Goal: Task Accomplishment & Management: Complete application form

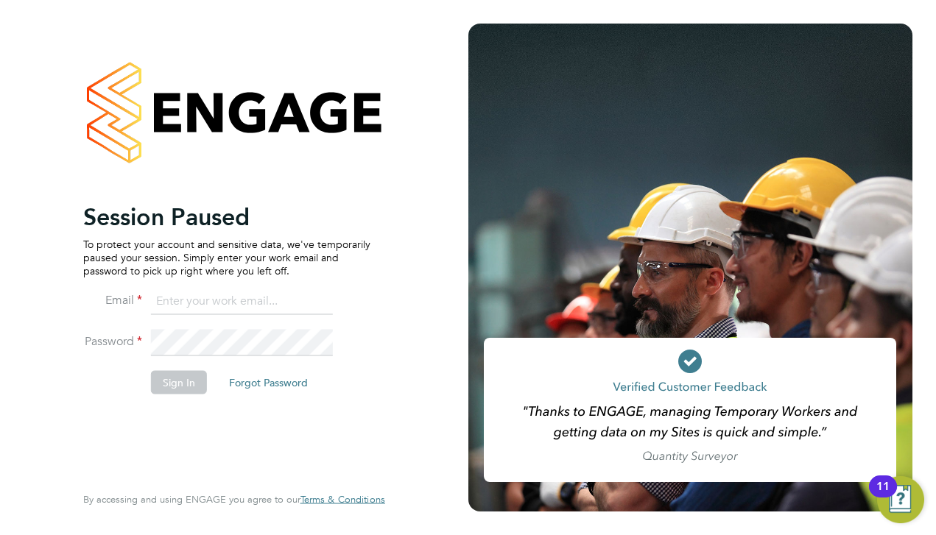
type input "matt@ivyresourcegroup.com"
click at [181, 378] on button "Sign In" at bounding box center [179, 382] width 56 height 24
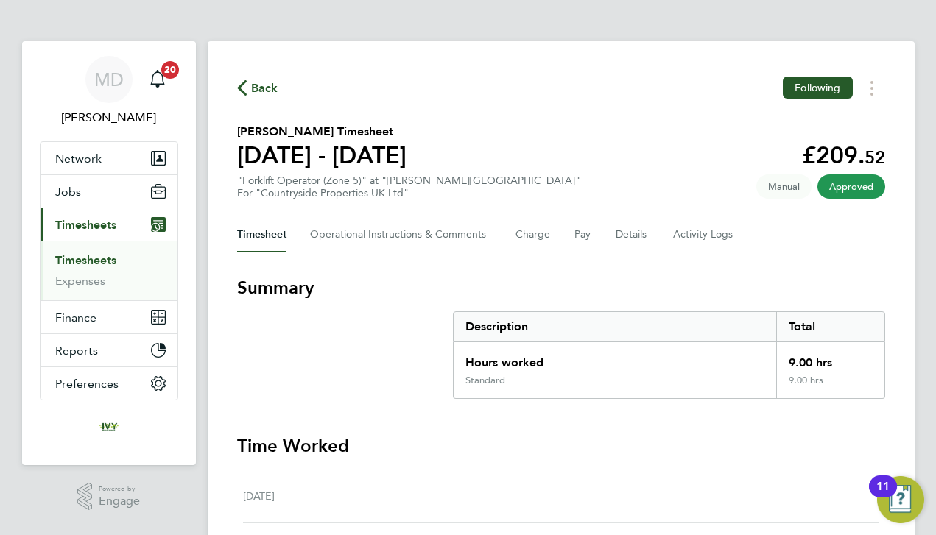
click at [110, 264] on link "Timesheets" at bounding box center [85, 260] width 61 height 14
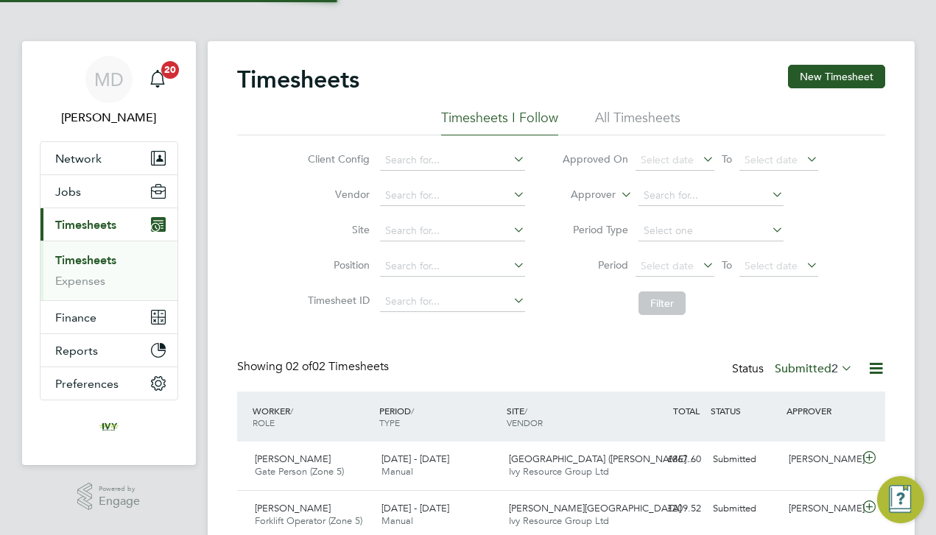
scroll to position [36, 128]
click at [811, 74] on button "New Timesheet" at bounding box center [836, 77] width 97 height 24
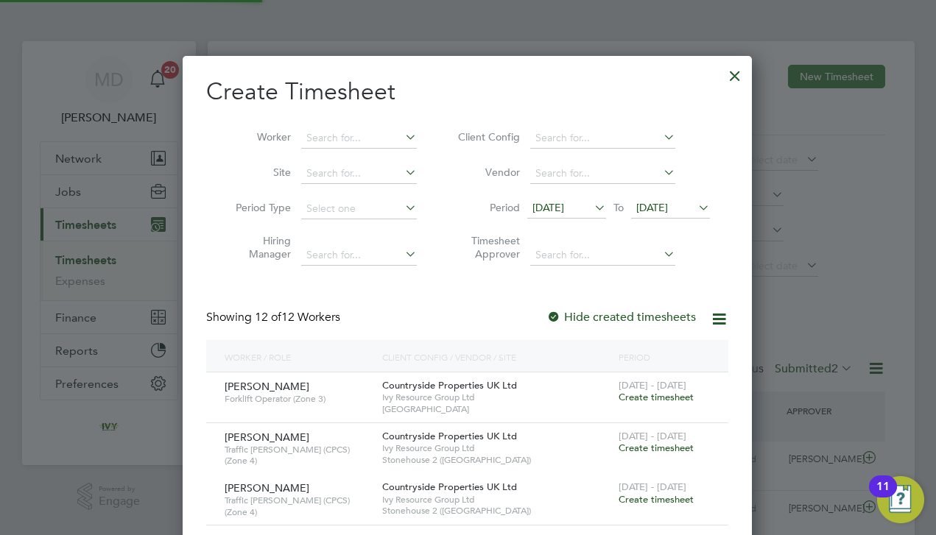
scroll to position [1131, 570]
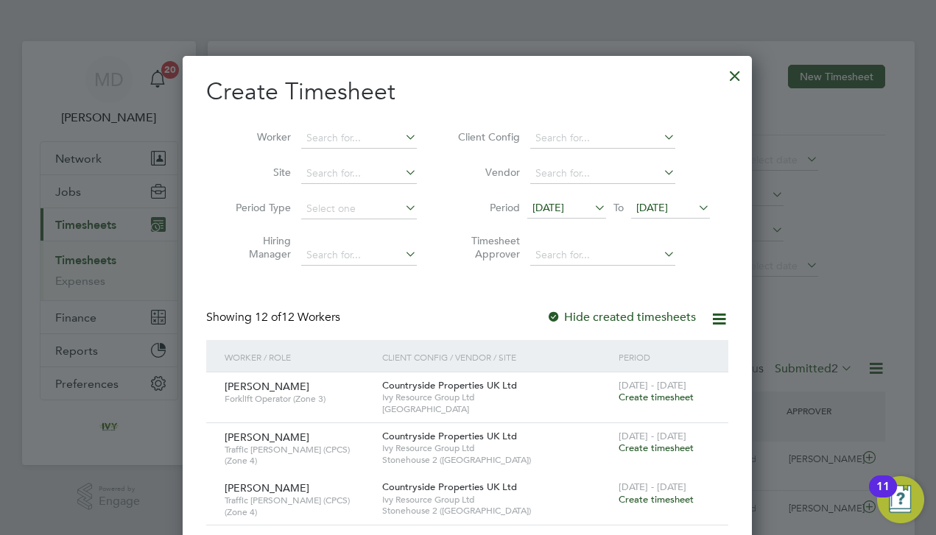
click at [657, 201] on span "22 Aug 2025" at bounding box center [652, 207] width 32 height 13
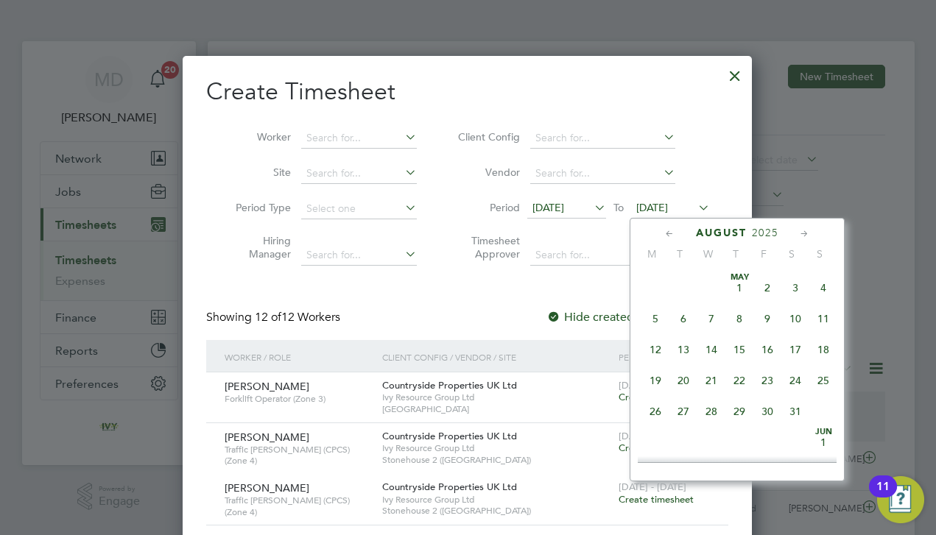
scroll to position [539, 0]
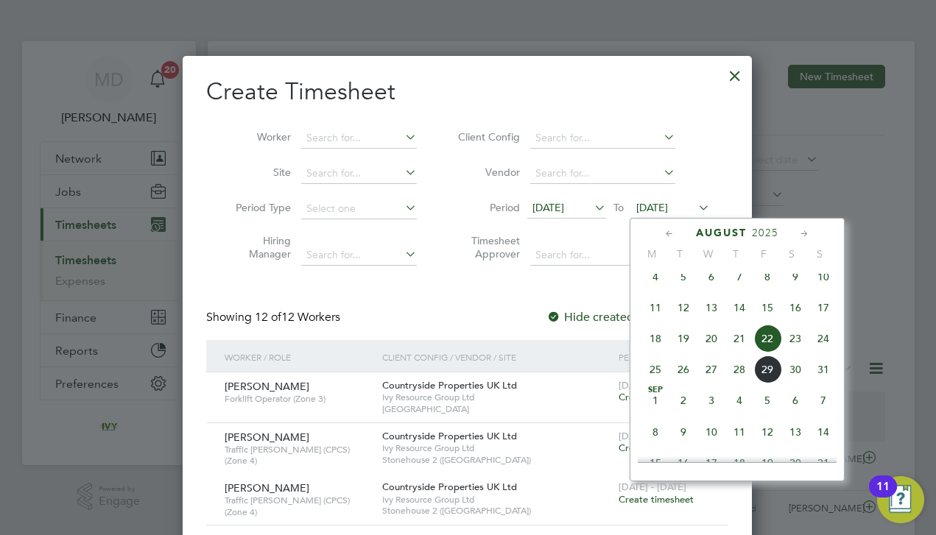
click at [824, 384] on span "31" at bounding box center [823, 370] width 28 height 28
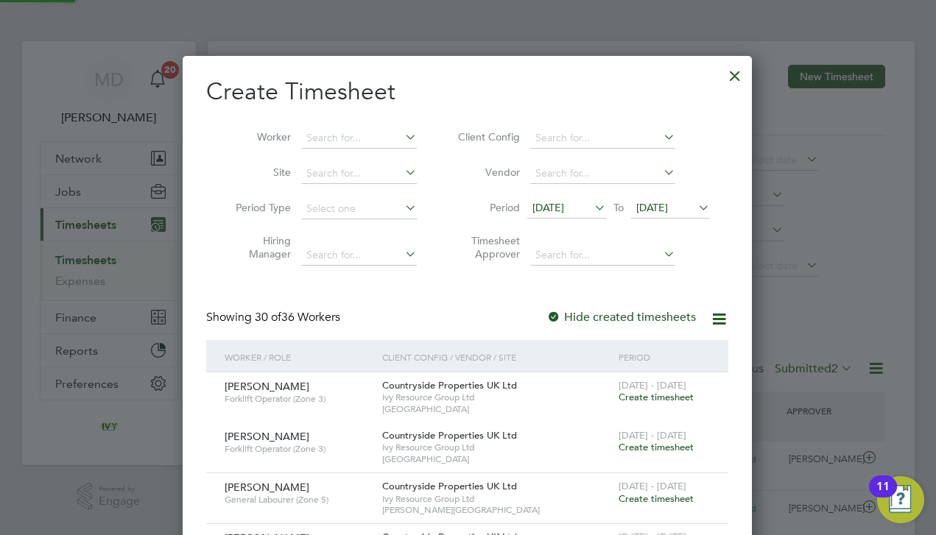
scroll to position [2549, 570]
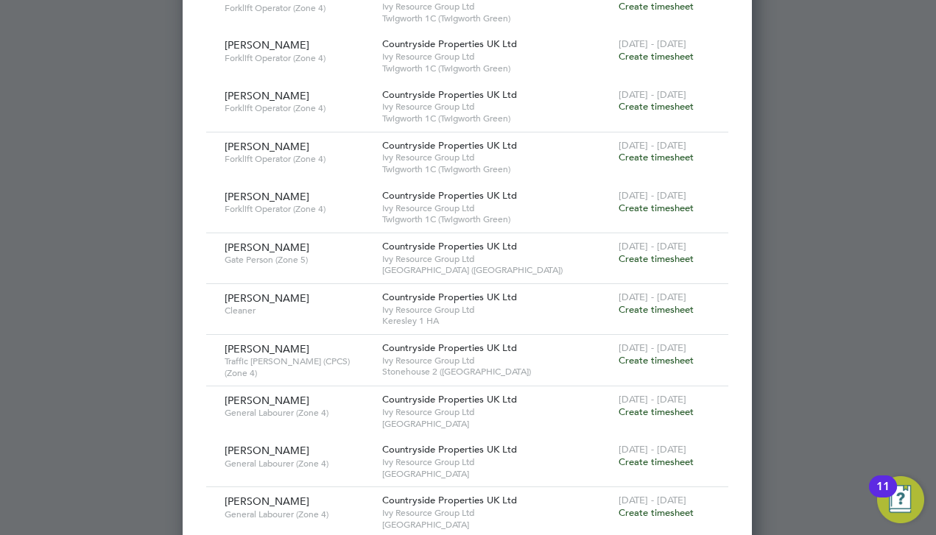
scroll to position [1663, 0]
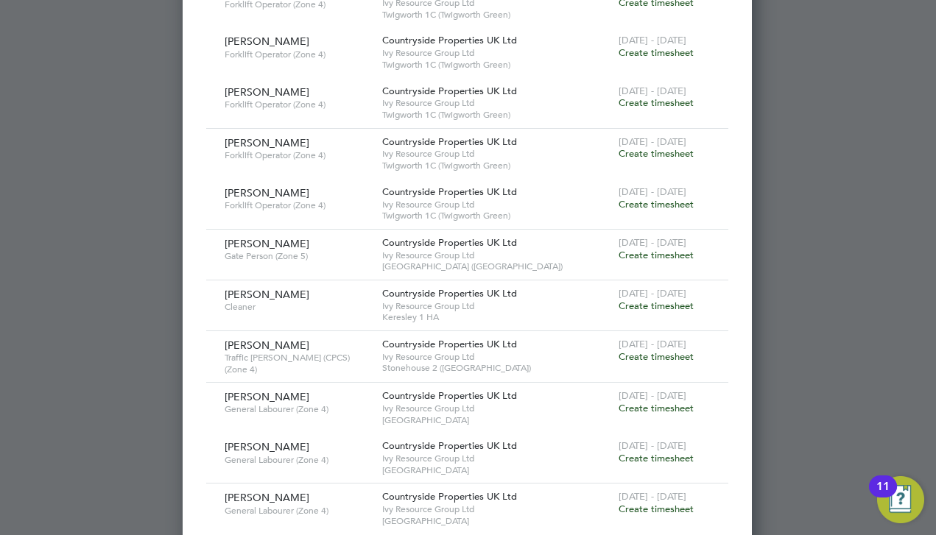
click at [642, 249] on span "Create timesheet" at bounding box center [655, 255] width 75 height 13
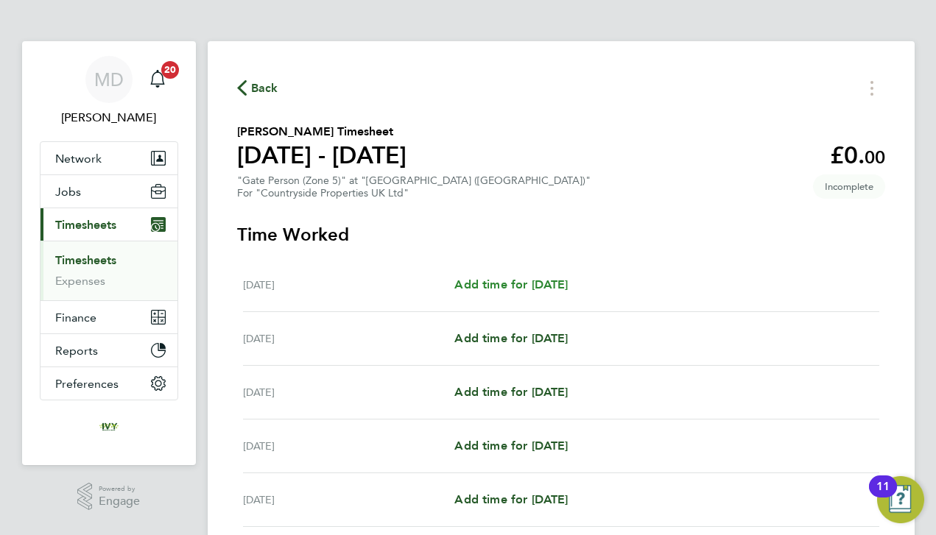
click at [496, 284] on span "Add time for Mon 25 Aug" at bounding box center [510, 285] width 113 height 14
select select "30"
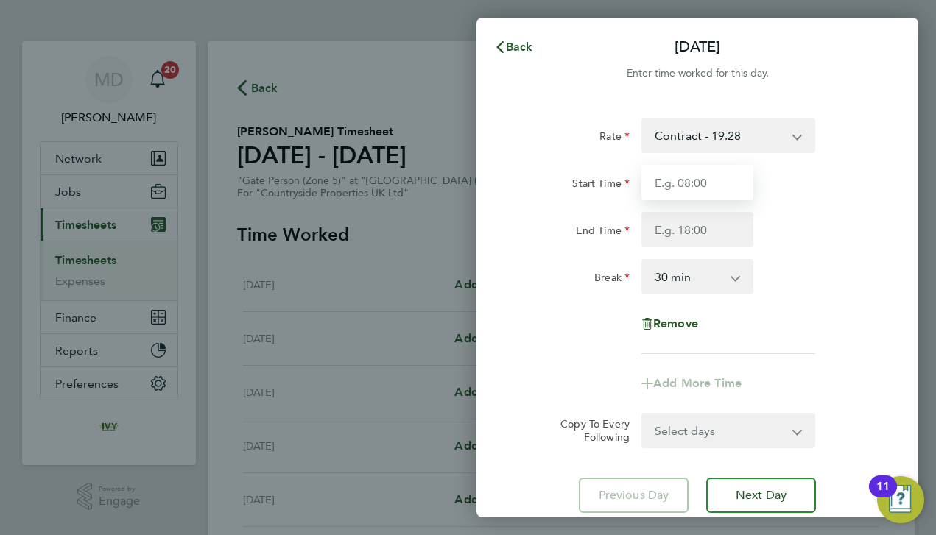
click at [689, 183] on input "Start Time" at bounding box center [697, 182] width 112 height 35
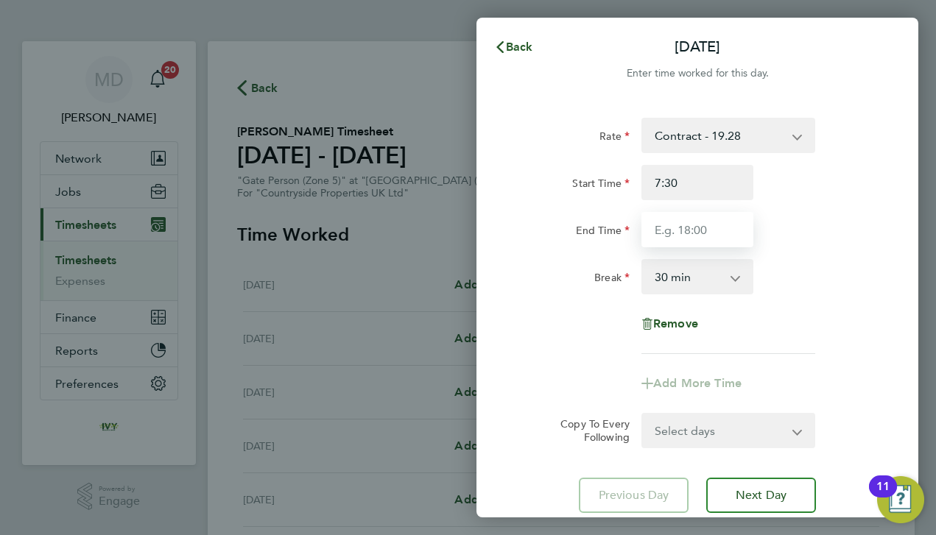
type input "07:30"
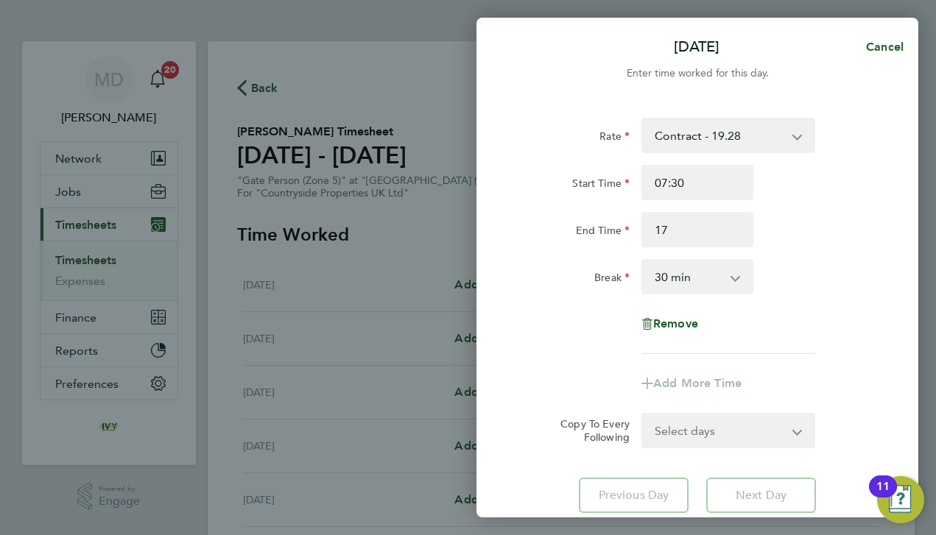
type input "17:00"
click at [805, 253] on div "Rate Contract - 19.28 Start Time 07:30 End Time 17:00 Break 0 min 15 min 30 min…" at bounding box center [697, 236] width 359 height 236
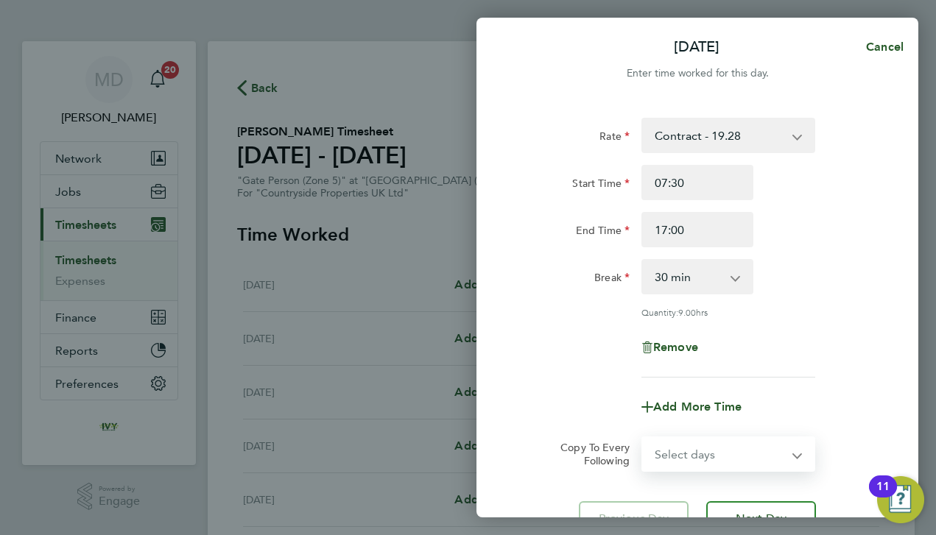
select select "DAY"
select select "2025-08-31"
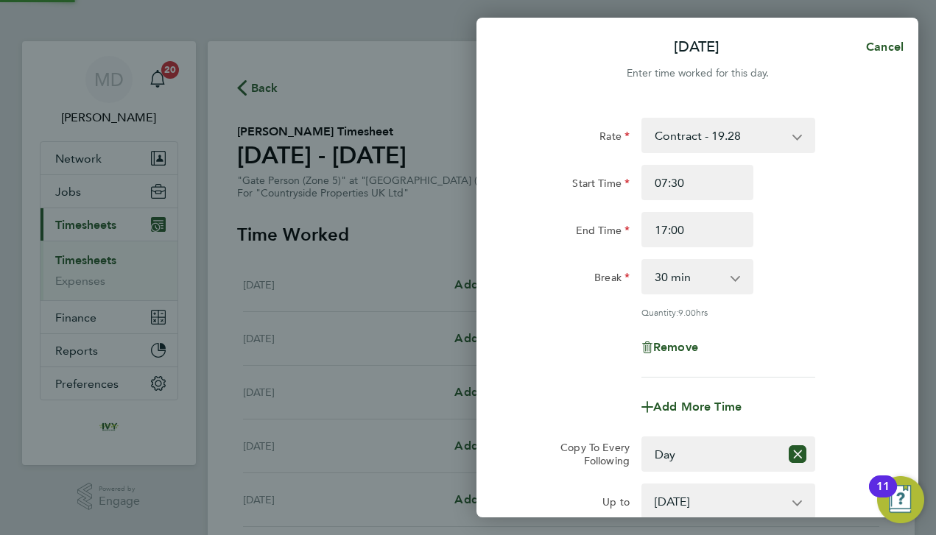
click at [606, 410] on div "Add More Time" at bounding box center [697, 406] width 371 height 35
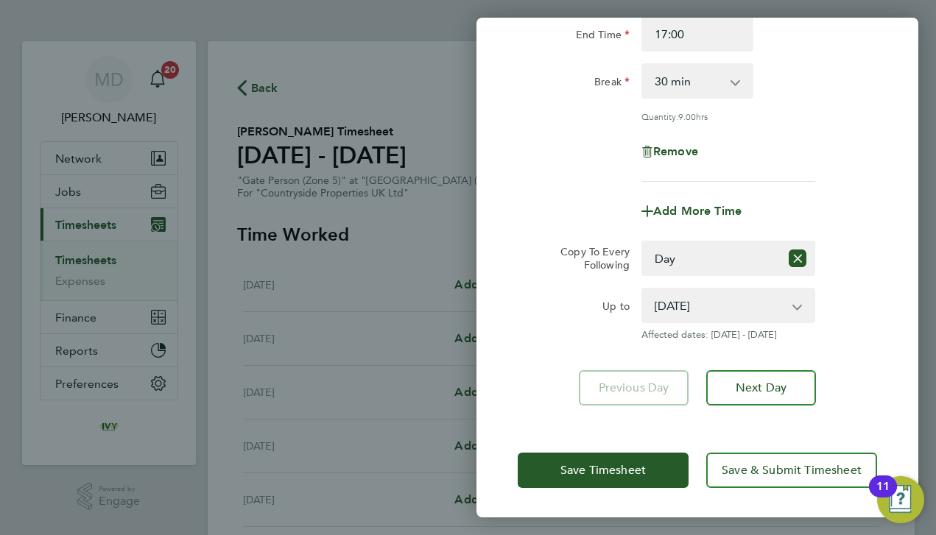
scroll to position [194, 0]
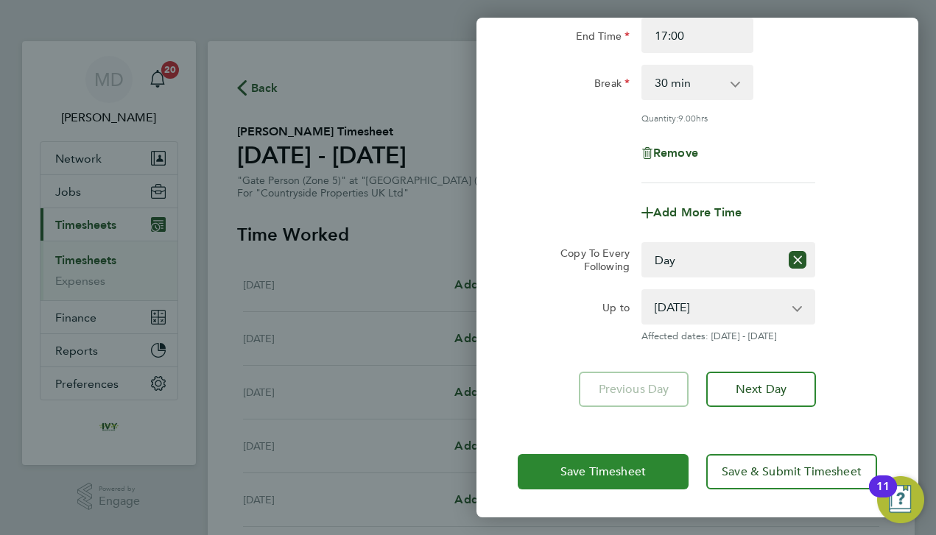
click at [644, 481] on button "Save Timesheet" at bounding box center [603, 471] width 171 height 35
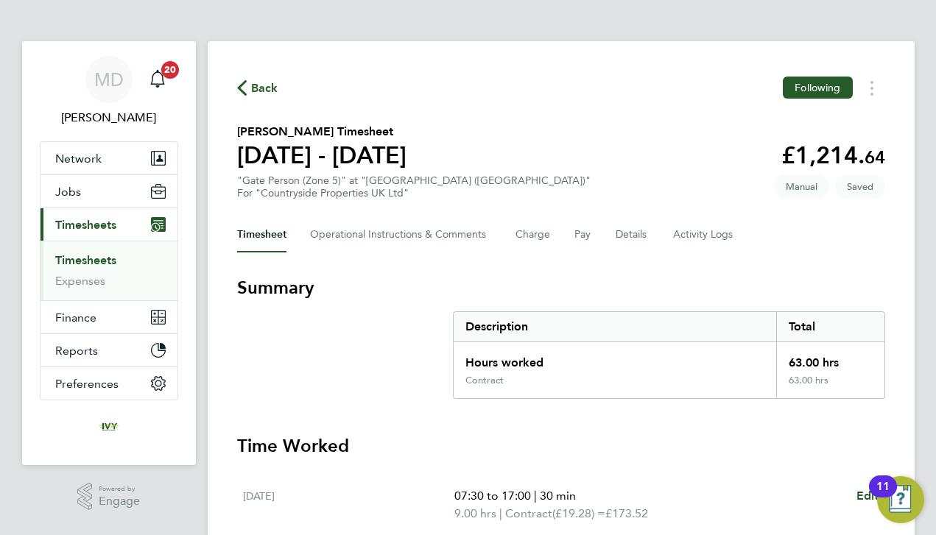
click at [394, 389] on section "Summary Description Total Hours worked 63.00 hrs Contract 63.00 hrs" at bounding box center [561, 337] width 648 height 123
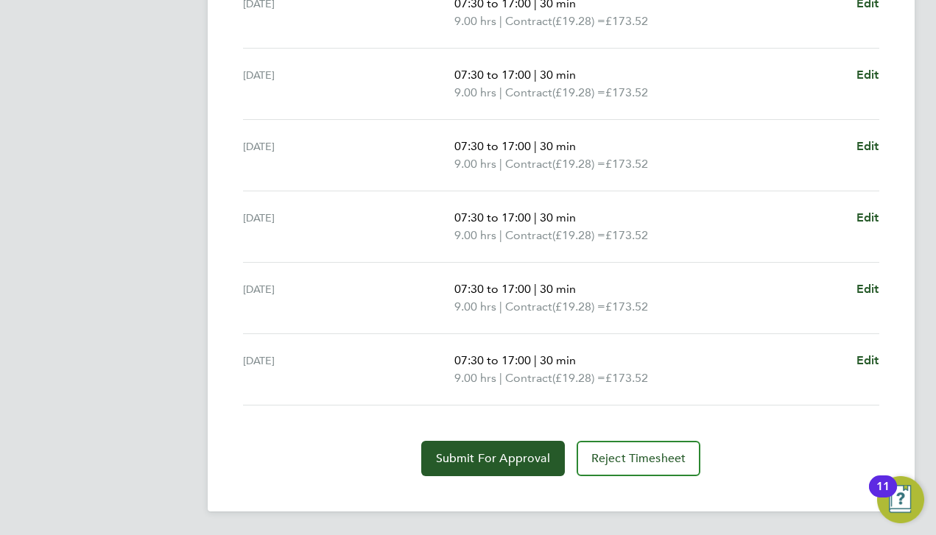
scroll to position [564, 0]
click at [869, 294] on span "Edit" at bounding box center [867, 289] width 23 height 14
select select "30"
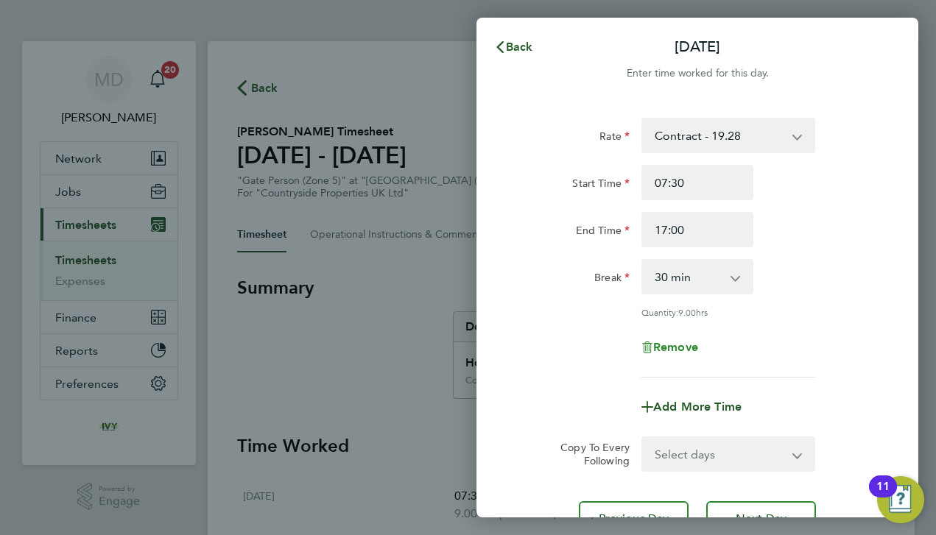
click at [662, 350] on span "Remove" at bounding box center [675, 347] width 45 height 14
select select "null"
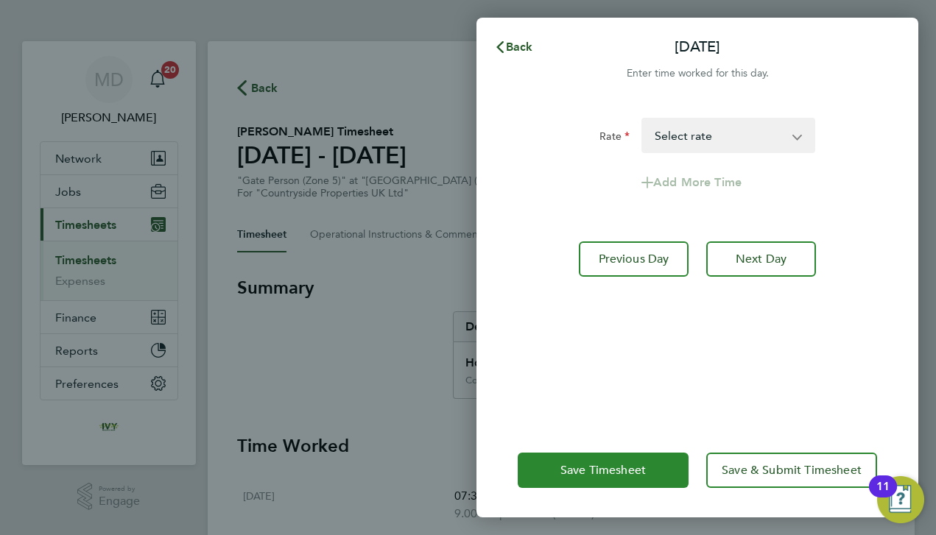
click at [613, 468] on span "Save Timesheet" at bounding box center [602, 470] width 85 height 15
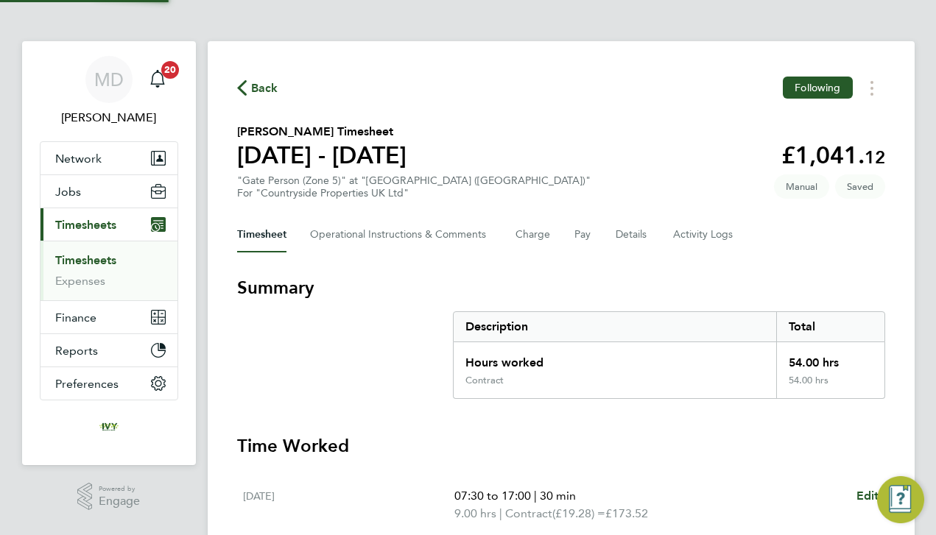
click at [386, 392] on section "Summary Description Total Hours worked 54.00 hrs Contract 54.00 hrs" at bounding box center [561, 337] width 648 height 123
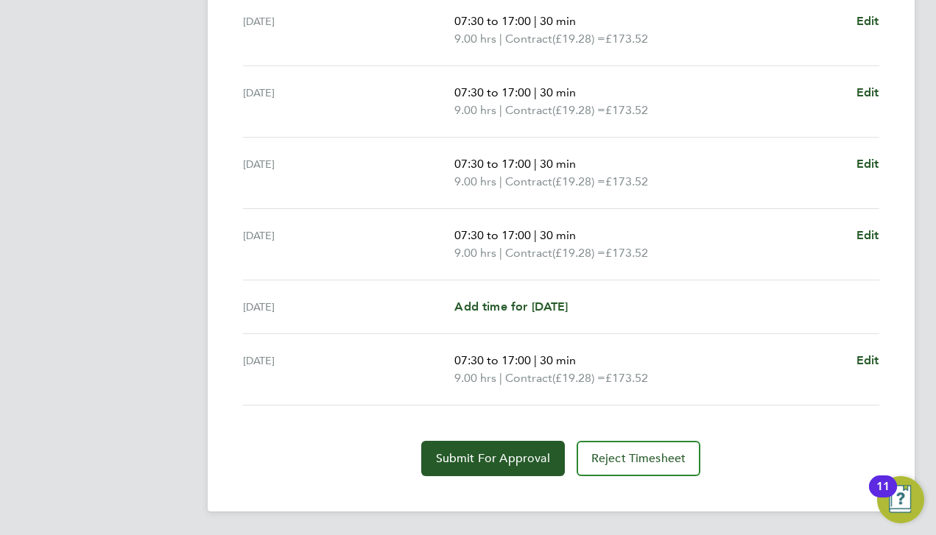
scroll to position [546, 0]
click at [861, 359] on span "Edit" at bounding box center [867, 360] width 23 height 14
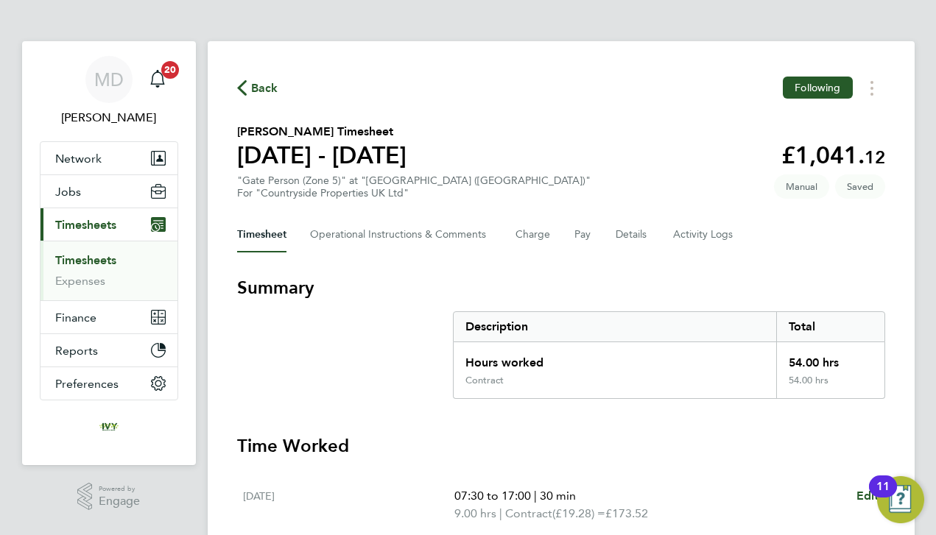
select select "30"
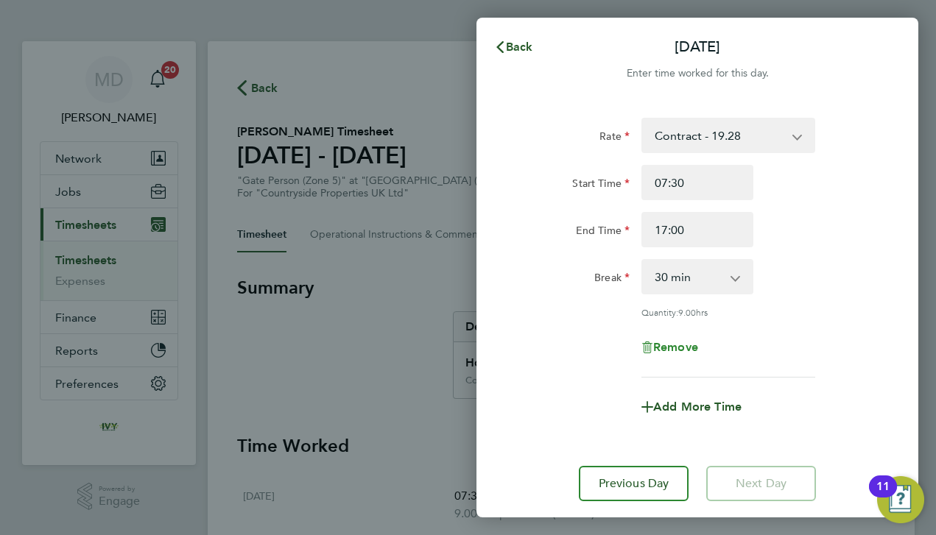
click at [671, 343] on span "Remove" at bounding box center [675, 347] width 45 height 14
select select "null"
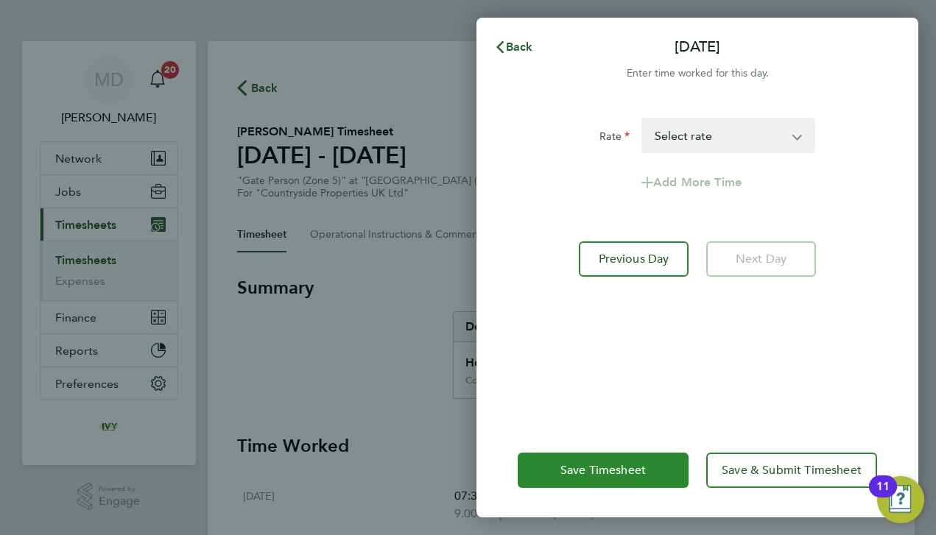
click at [624, 481] on button "Save Timesheet" at bounding box center [603, 470] width 171 height 35
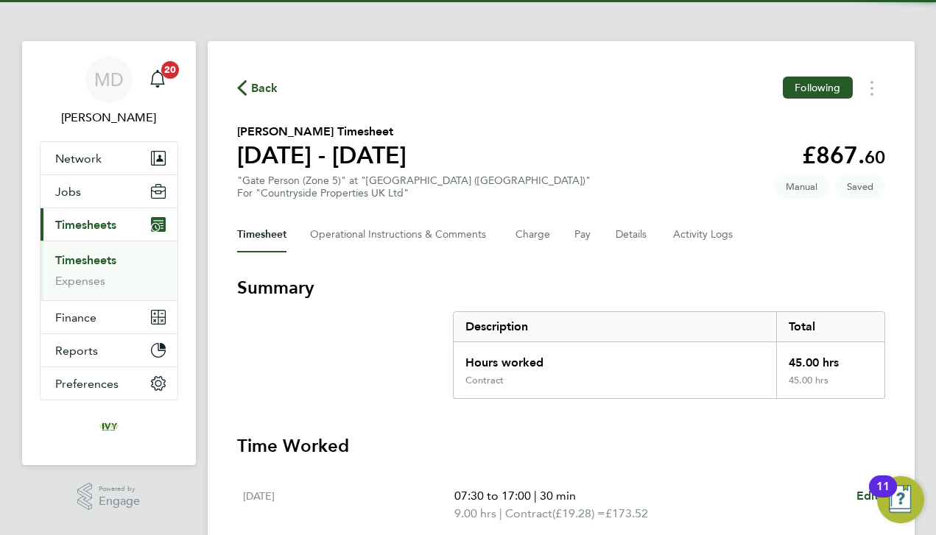
click at [562, 453] on h3 "Time Worked" at bounding box center [561, 446] width 648 height 24
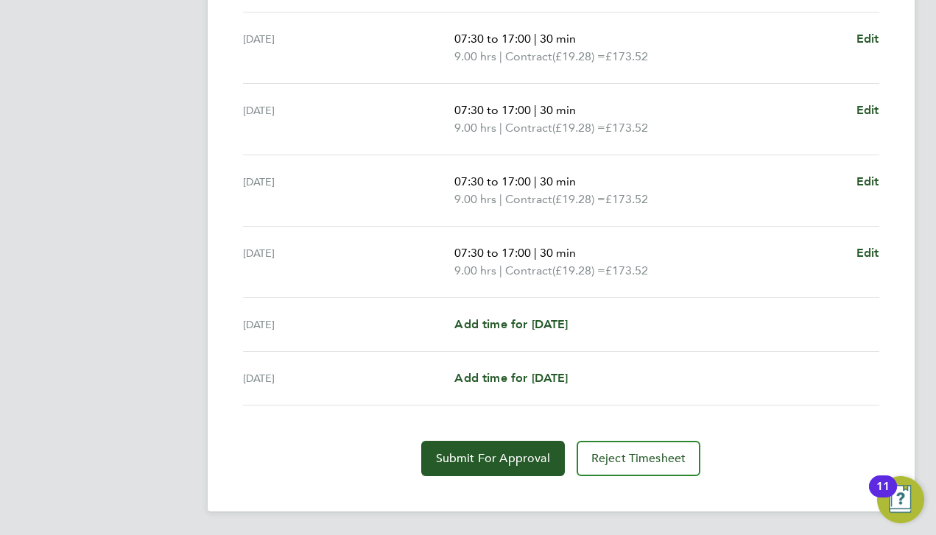
scroll to position [529, 0]
click at [549, 462] on span "Submit For Approval" at bounding box center [493, 458] width 114 height 15
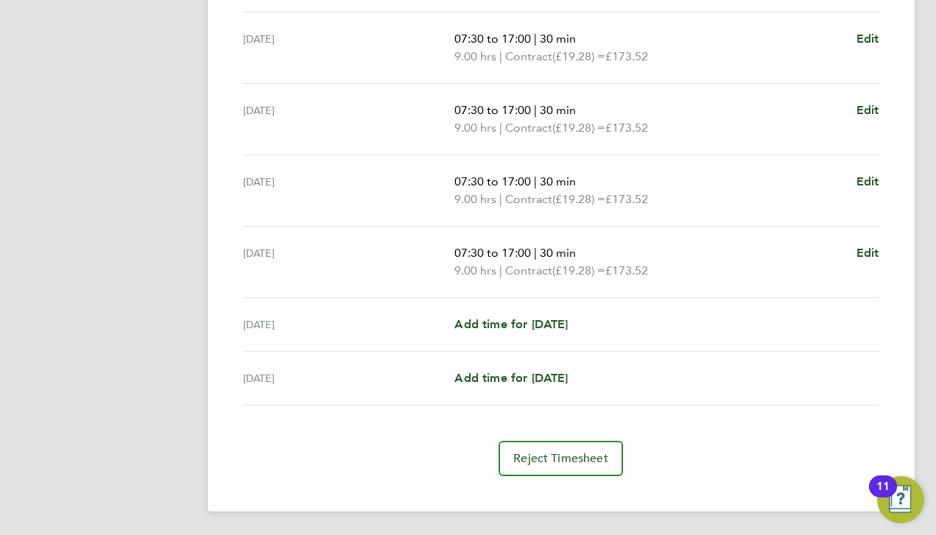
click at [336, 403] on div "Sun 31 Aug Add time for Sun 31 Aug Add time for Sun 31 Aug" at bounding box center [561, 379] width 636 height 54
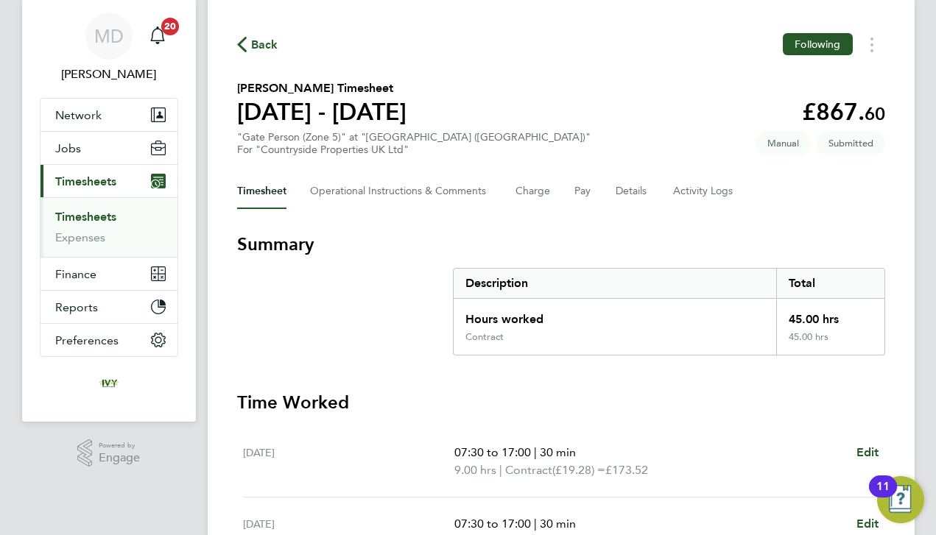
scroll to position [-5, 0]
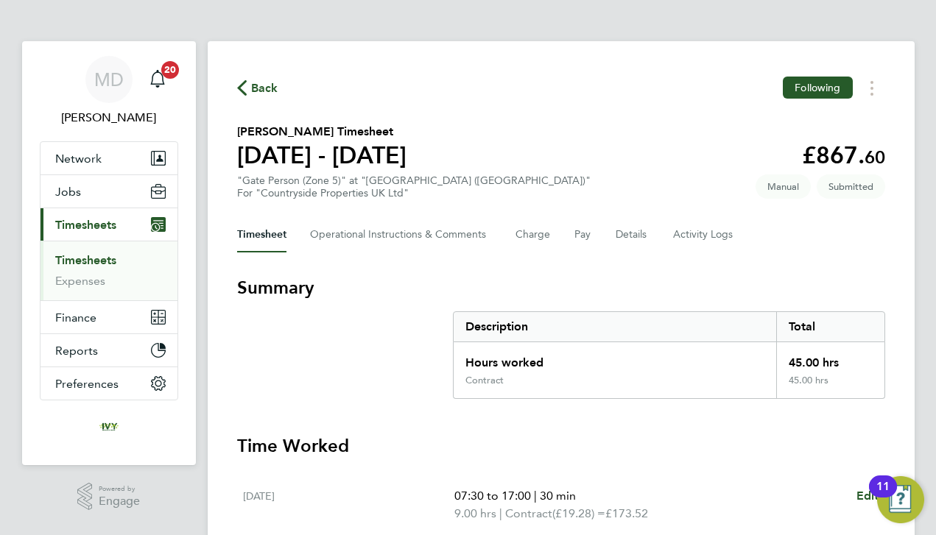
click at [90, 262] on link "Timesheets" at bounding box center [85, 260] width 61 height 14
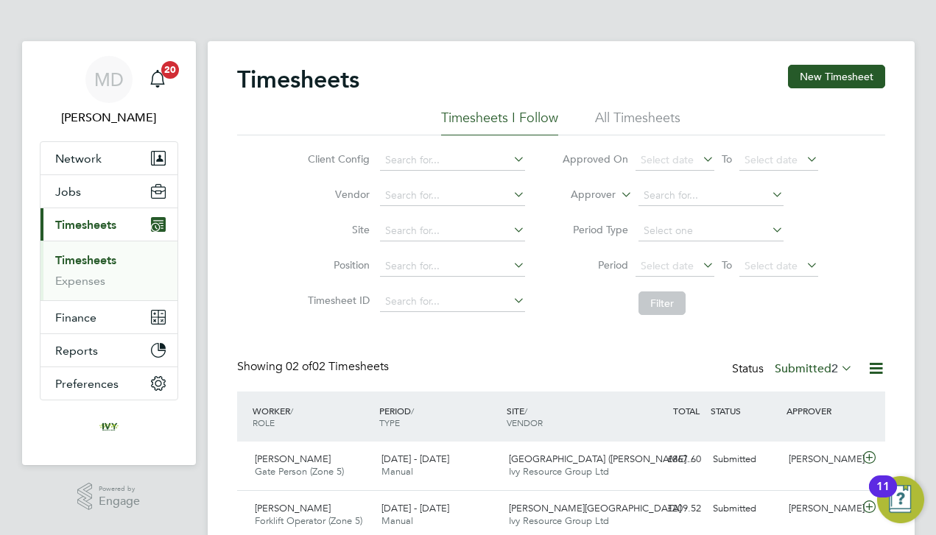
click at [475, 368] on div "Showing 02 of 02 Timesheets Status Submitted 2" at bounding box center [561, 375] width 648 height 32
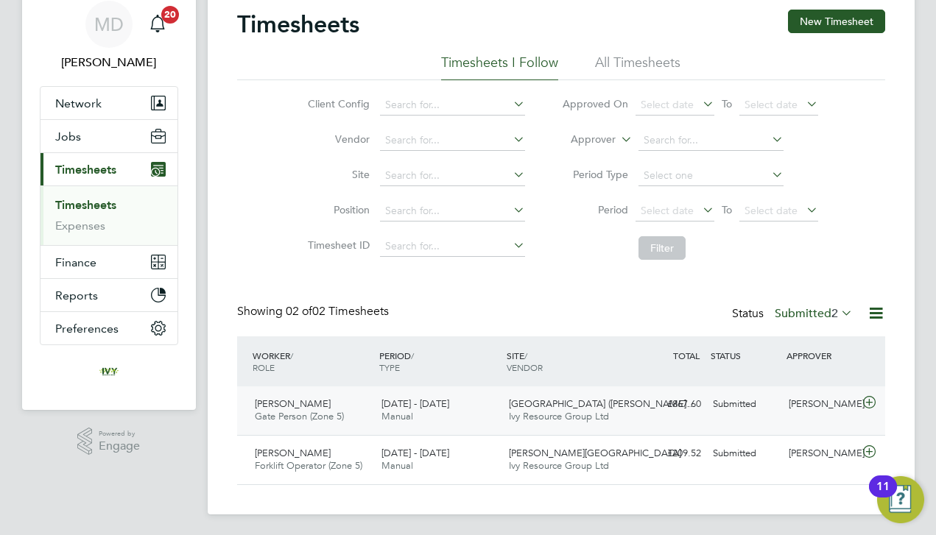
click at [489, 400] on div "18 - 24 Aug 2025 Manual" at bounding box center [438, 410] width 127 height 37
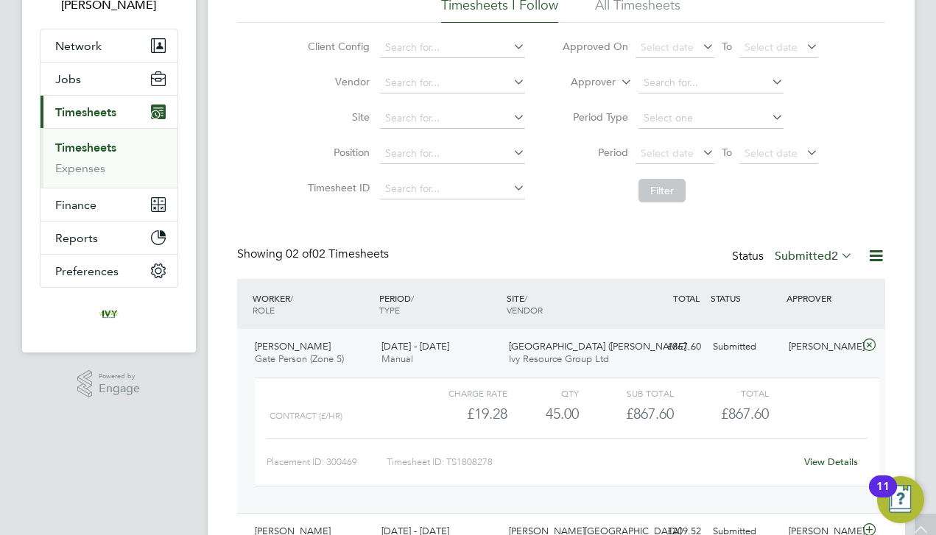
scroll to position [191, 0]
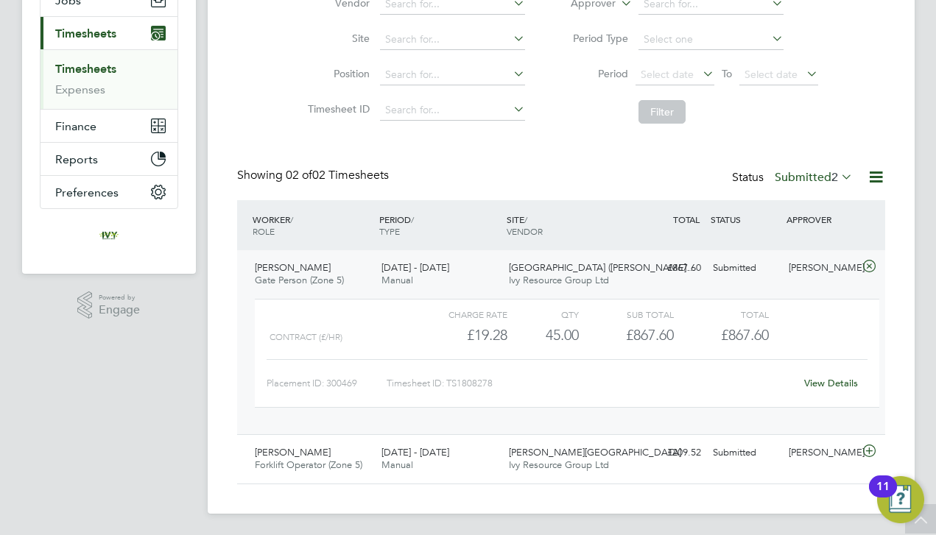
click at [819, 386] on link "View Details" at bounding box center [831, 383] width 54 height 13
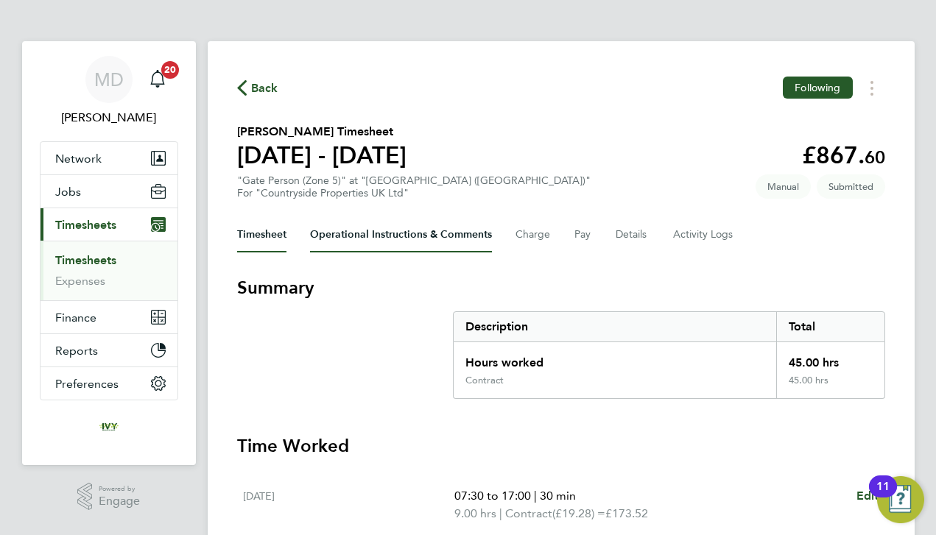
click at [347, 231] on Comments-tab "Operational Instructions & Comments" at bounding box center [401, 234] width 182 height 35
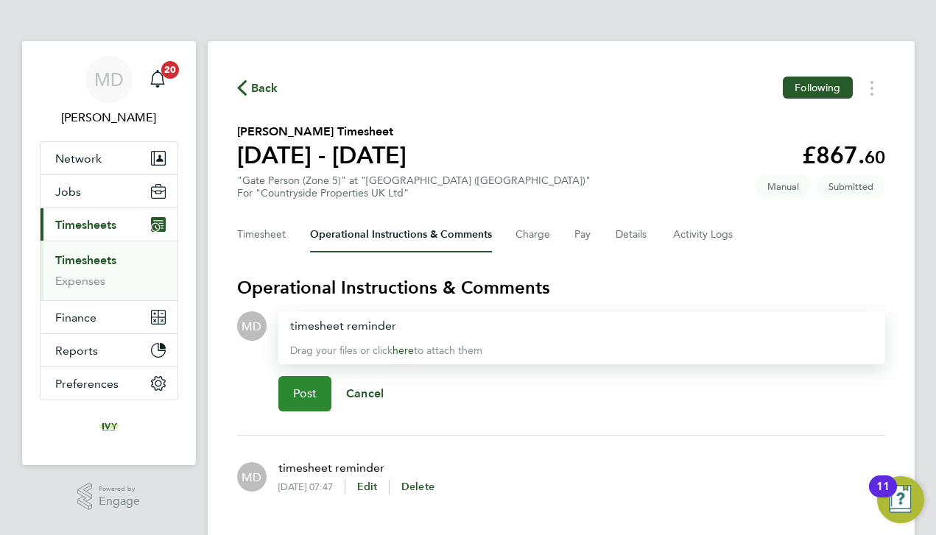
click at [284, 397] on button "Post" at bounding box center [305, 393] width 54 height 35
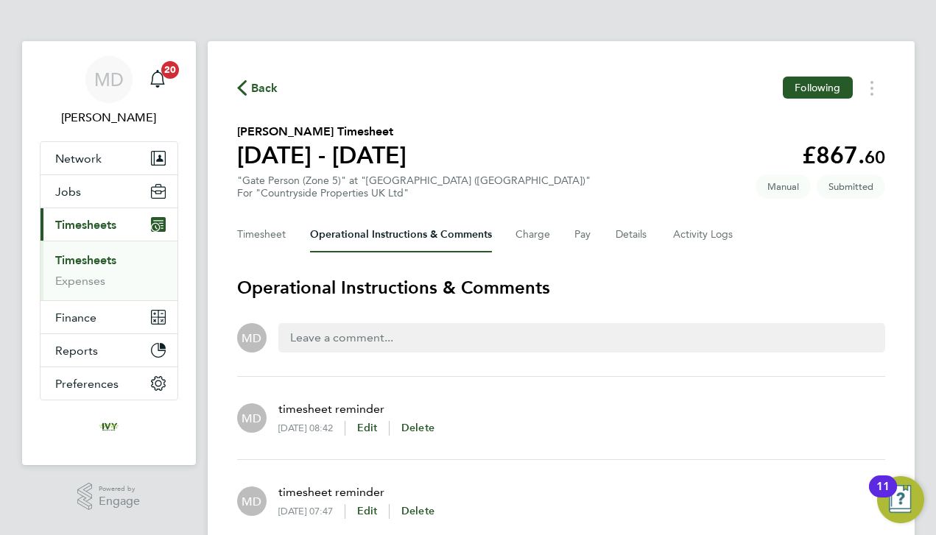
click at [599, 286] on h3 "Operational Instructions & Comments" at bounding box center [561, 288] width 648 height 24
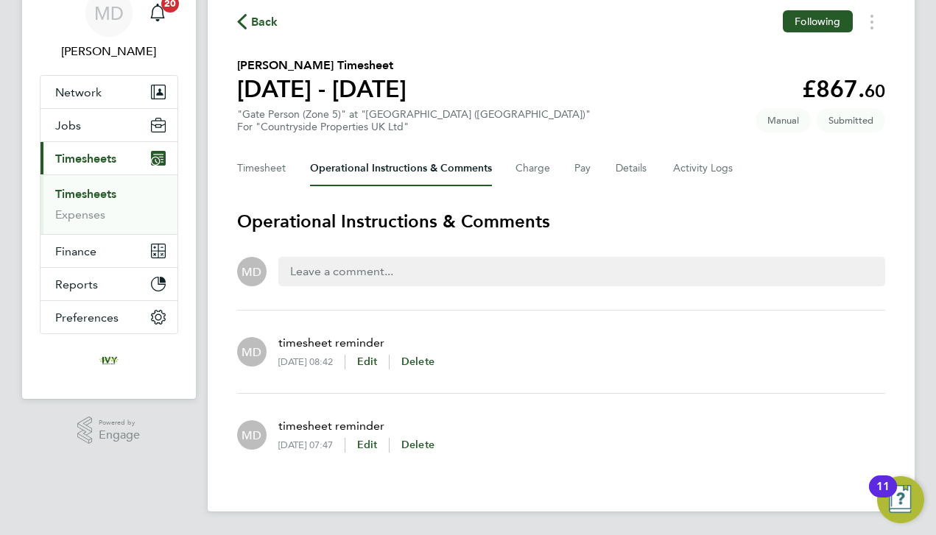
scroll to position [66, 0]
click at [422, 306] on form "MD" at bounding box center [561, 278] width 648 height 66
click at [272, 175] on button "Timesheet" at bounding box center [261, 168] width 49 height 35
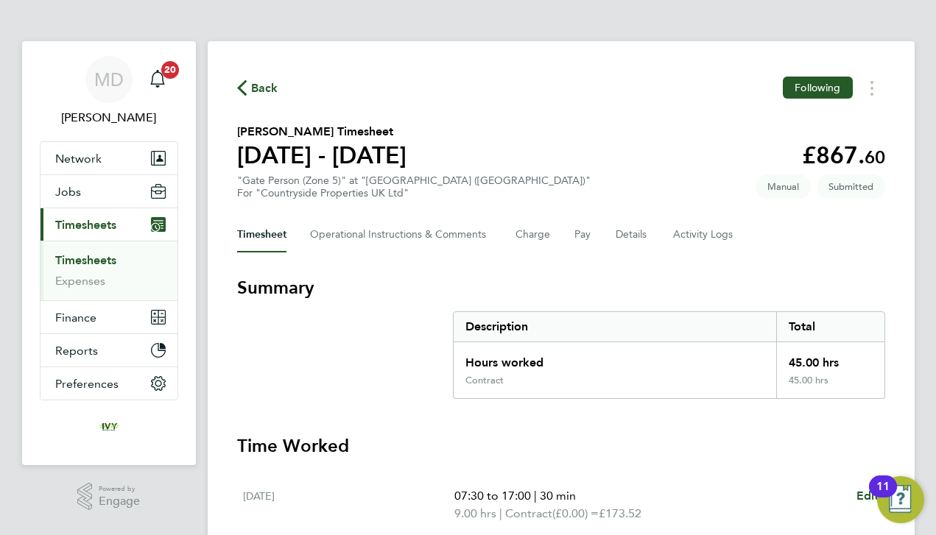
click at [795, 295] on h3 "Summary" at bounding box center [561, 288] width 648 height 24
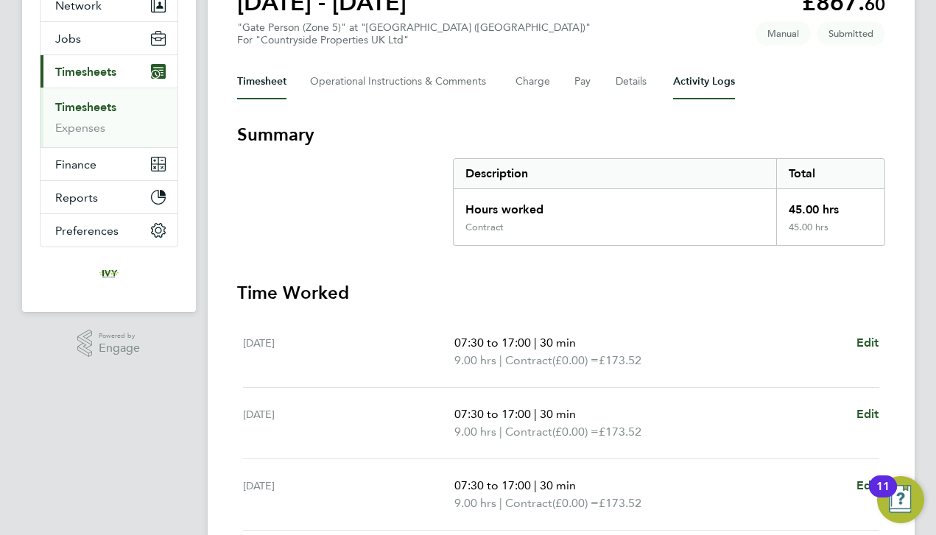
scroll to position [149, 0]
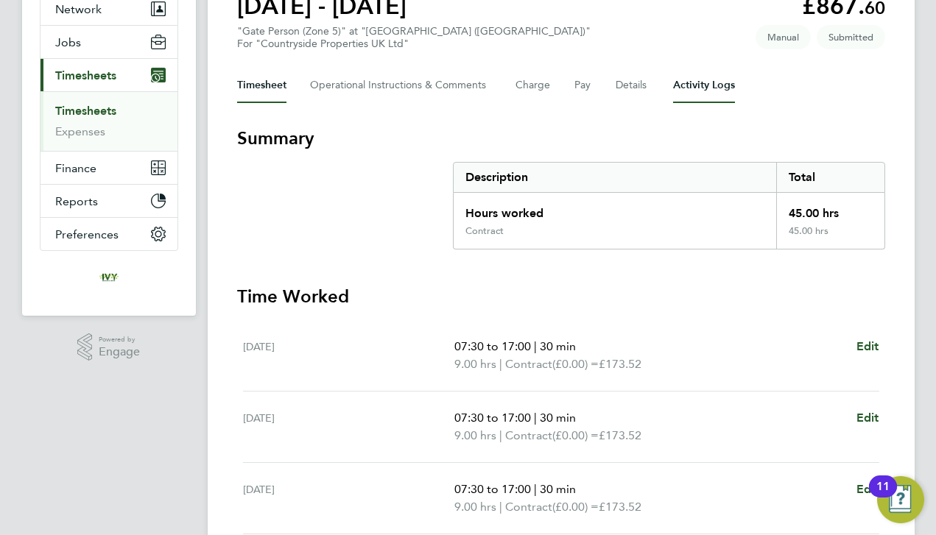
click at [680, 91] on Logs-tab "Activity Logs" at bounding box center [704, 85] width 62 height 35
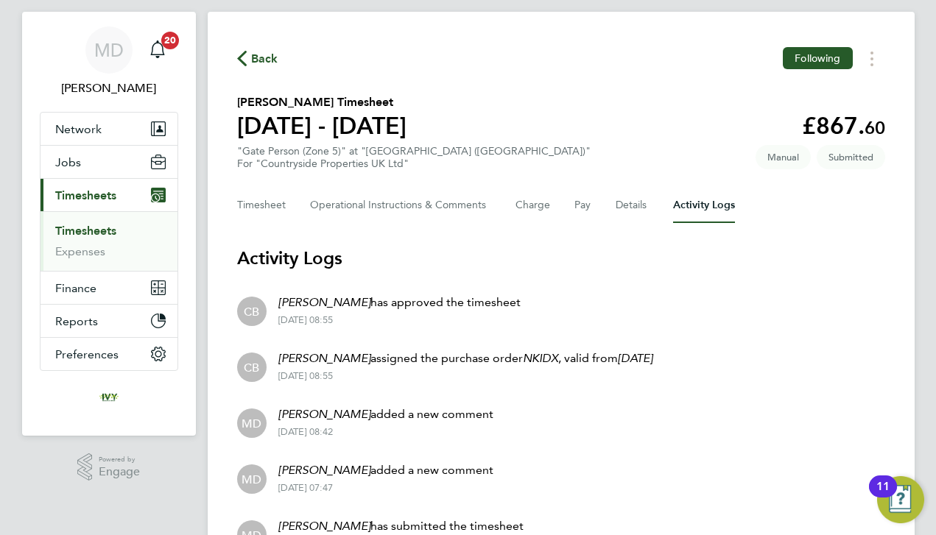
scroll to position [29, 0]
